Goal: Information Seeking & Learning: Learn about a topic

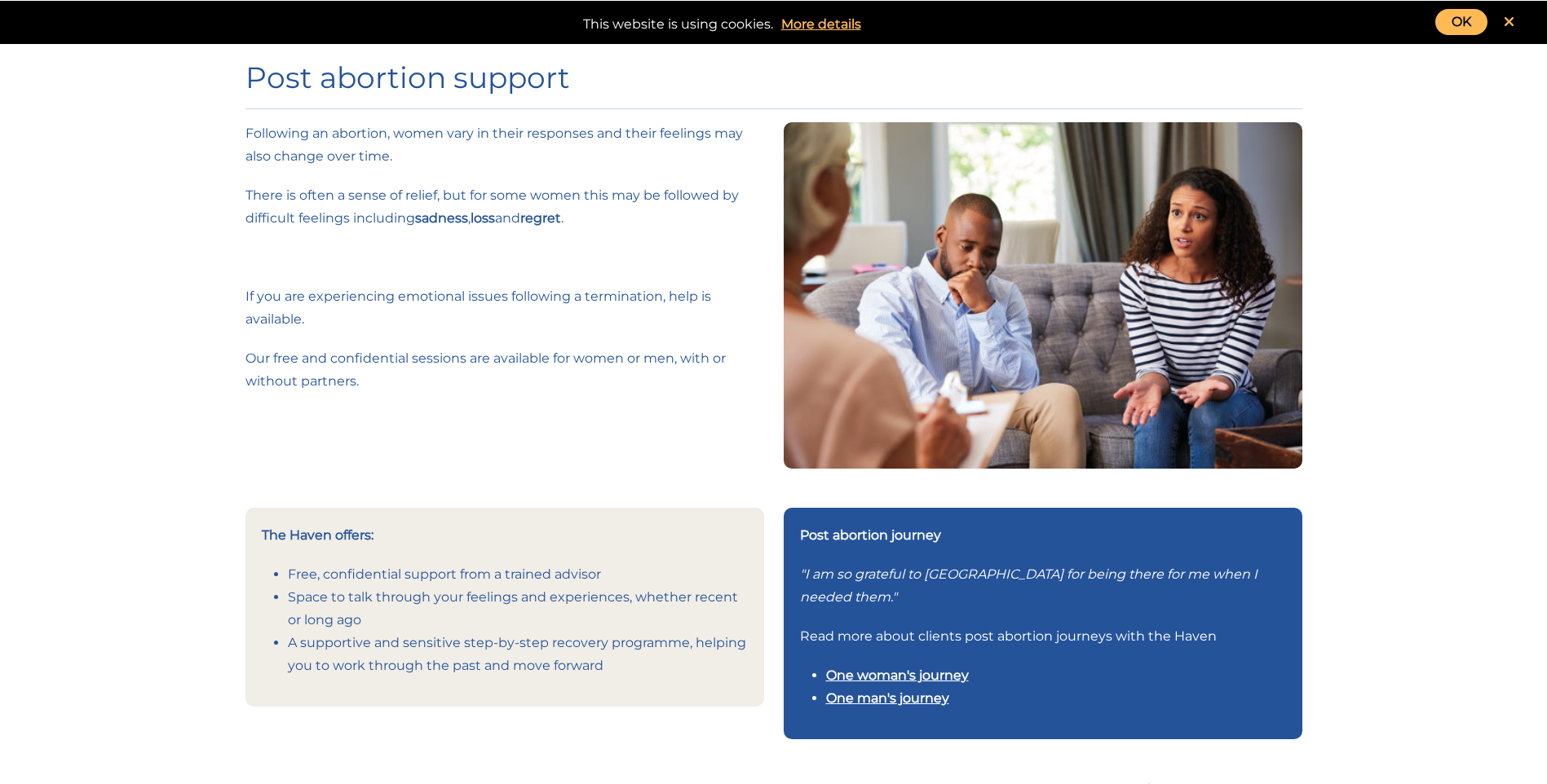
click at [1517, 26] on link at bounding box center [1508, 21] width 43 height 26
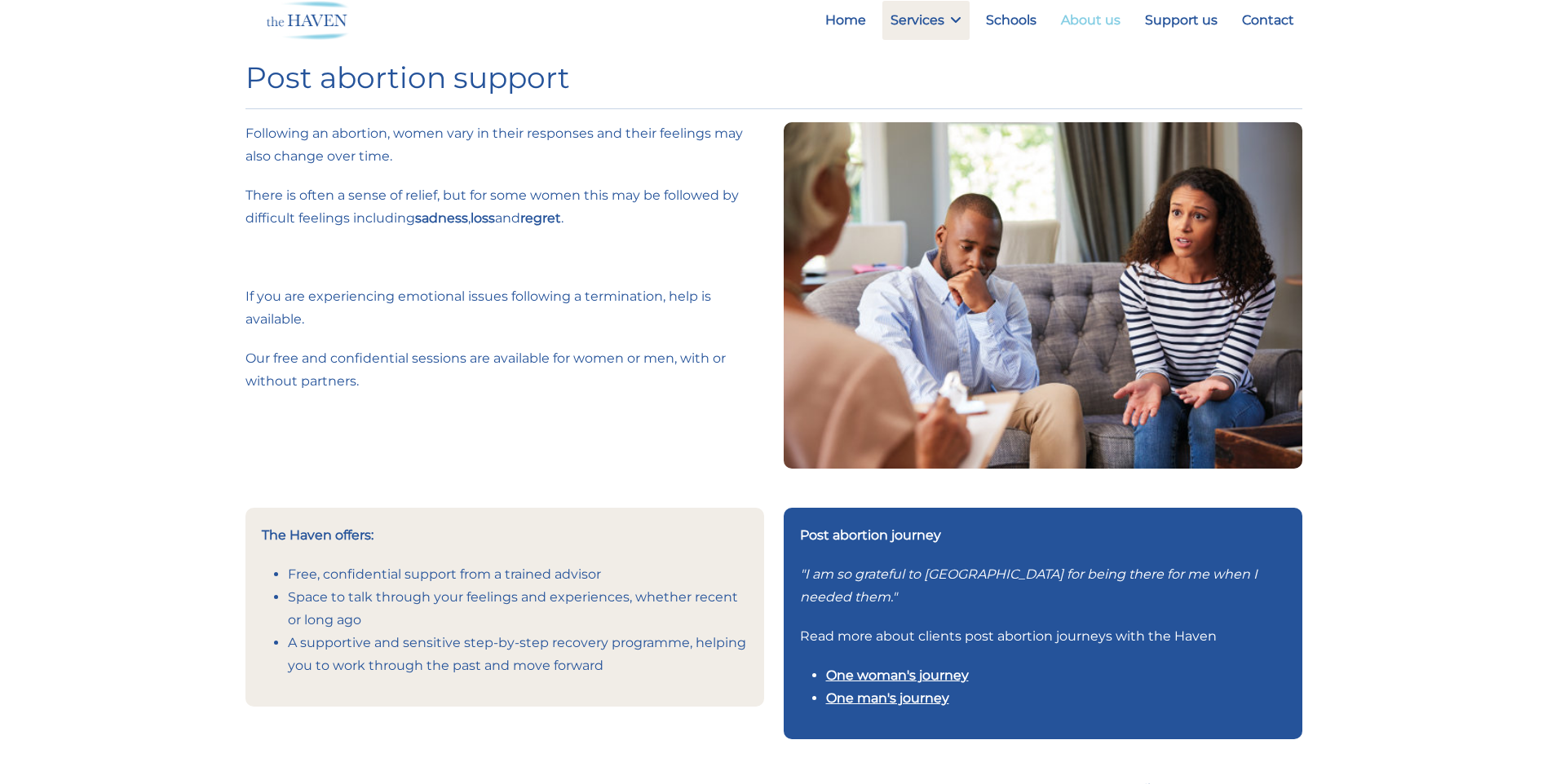
click at [1089, 25] on link "About us" at bounding box center [1090, 21] width 76 height 40
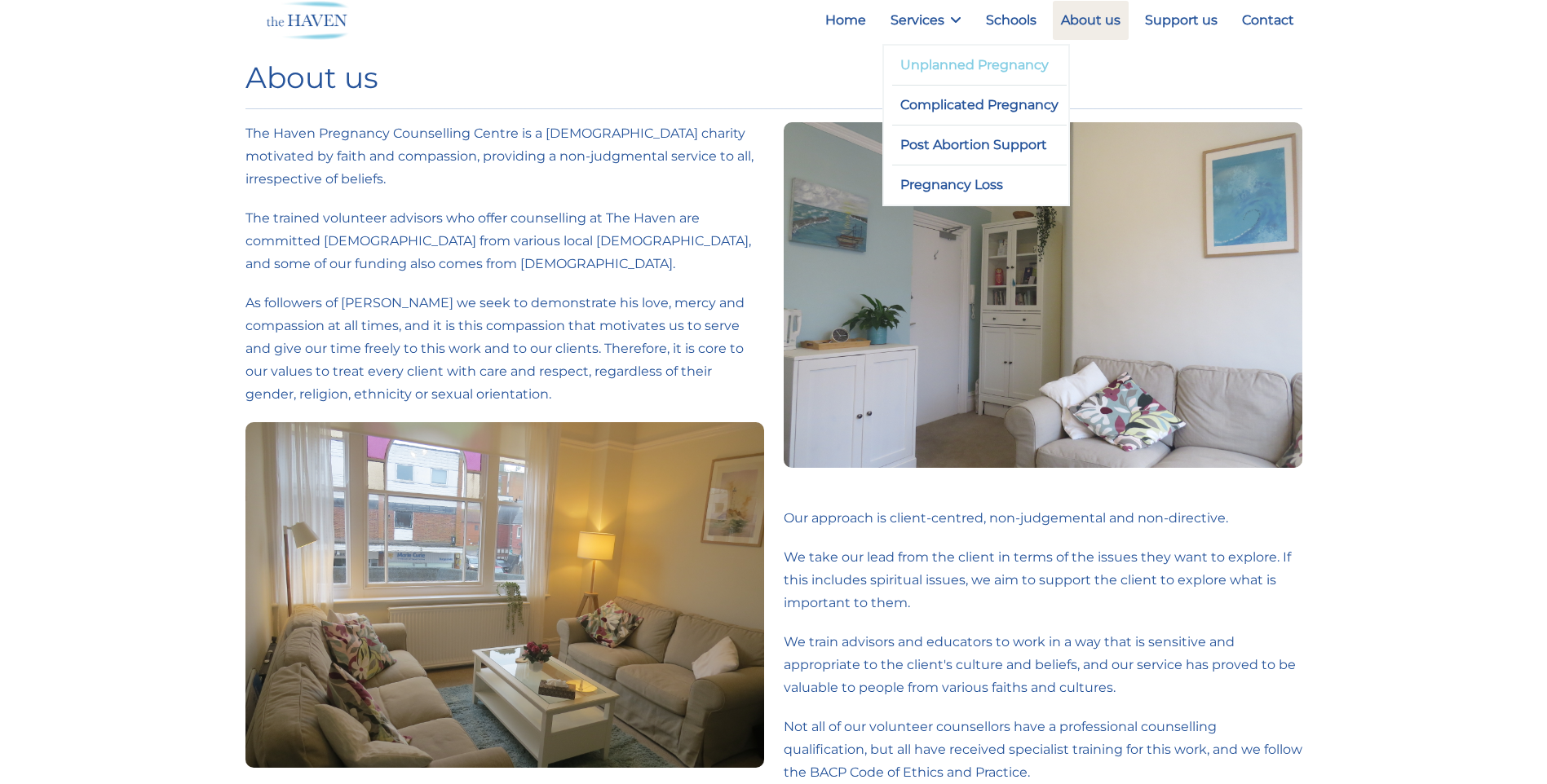
click at [931, 75] on link "Unplanned Pregnancy" at bounding box center [979, 65] width 175 height 40
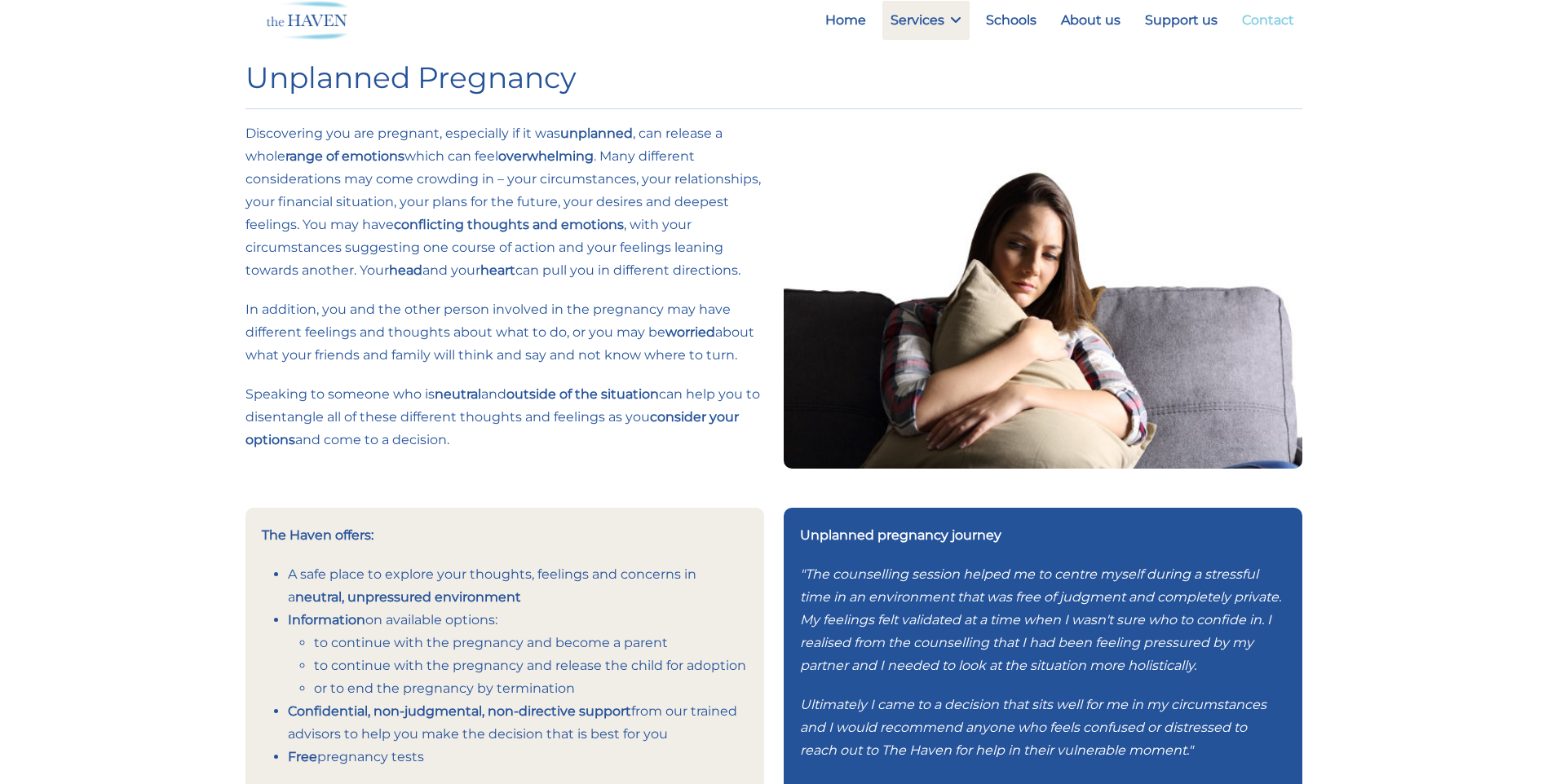
click at [1258, 14] on link "Contact" at bounding box center [1268, 21] width 69 height 40
